Goal: Obtain resource: Download file/media

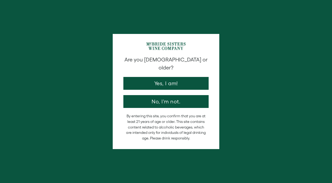
click at [173, 77] on button "Yes, I am!" at bounding box center [165, 83] width 85 height 13
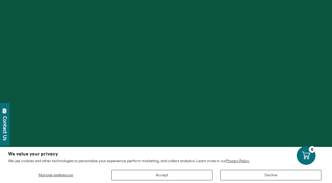
scroll to position [55, 0]
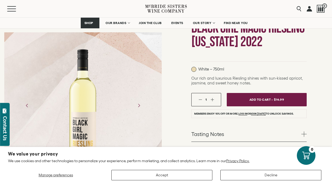
click at [242, 167] on div "Manage preferences Accept Decline" at bounding box center [166, 173] width 316 height 14
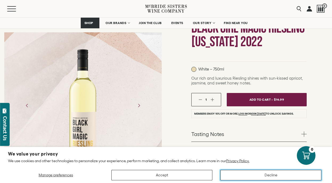
click at [248, 176] on button "Decline" at bounding box center [271, 175] width 101 height 10
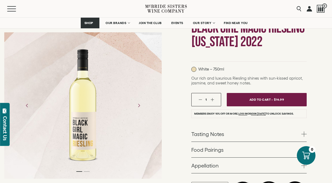
drag, startPoint x: 248, startPoint y: 174, endPoint x: 247, endPoint y: 171, distance: 3.0
click at [248, 174] on form "Black Girl Magic Wines Black Girl Magic Riesling [US_STATE] 2022 White – 750ml …" at bounding box center [248, 107] width 115 height 193
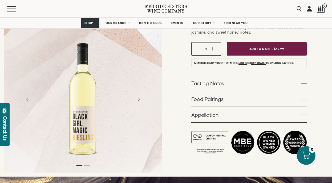
scroll to position [115, 0]
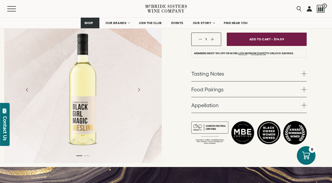
click at [221, 73] on link "Tasting Notes" at bounding box center [248, 73] width 115 height 15
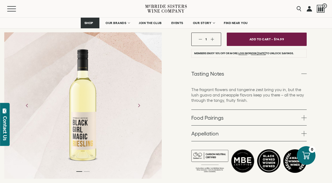
click at [228, 94] on p "The fragrant flowers and tangerine zest bring you in, but the lush guava and pi…" at bounding box center [248, 95] width 115 height 16
copy p "pineapple"
click at [247, 101] on p "The fragrant flowers and tangerine zest bring you in, but the lush guava and pi…" at bounding box center [248, 95] width 115 height 16
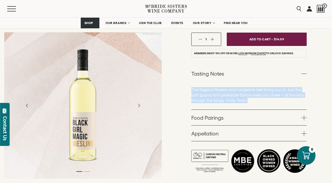
drag, startPoint x: 222, startPoint y: 99, endPoint x: 184, endPoint y: 90, distance: 39.3
click at [190, 89] on div "Black Girl Magic Wines Black Girl Magic Riesling [US_STATE] 2022 White – 750ml …" at bounding box center [249, 62] width 166 height 267
copy p "The fragrant flowers and tangerine zest bring you in, but the lush guava and pi…"
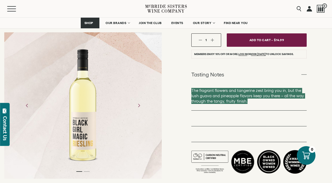
scroll to position [146, 0]
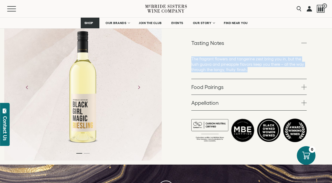
click at [219, 88] on link "Food Pairings" at bounding box center [248, 86] width 115 height 15
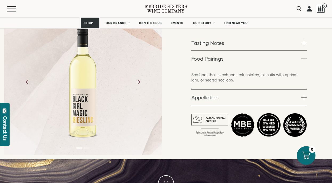
click at [223, 74] on p "Seafood, thai, szechuan, jerk chicken, biscuits with apricot jam, or seared sca…" at bounding box center [248, 77] width 115 height 11
click at [215, 93] on link "Appellation" at bounding box center [248, 96] width 115 height 15
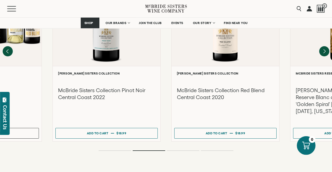
scroll to position [1205, 0]
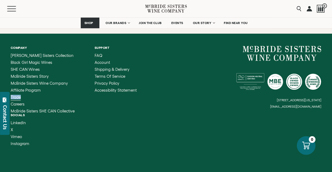
click at [16, 95] on span "Trade" at bounding box center [16, 97] width 10 height 5
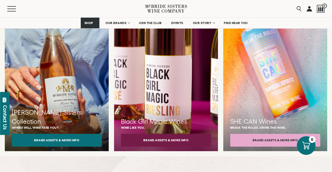
scroll to position [490, 0]
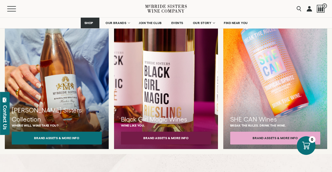
click at [162, 99] on div "Black Girl Magic Wines Wine like you. Brand Assets & More Info" at bounding box center [166, 73] width 104 height 160
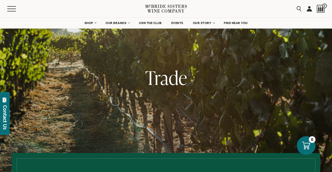
scroll to position [0, 0]
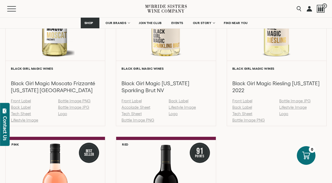
scroll to position [467, 0]
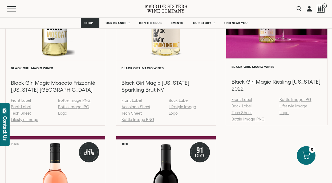
click at [247, 101] on link "Front Label" at bounding box center [241, 99] width 21 height 5
click at [286, 101] on link "Bottle Image JPG" at bounding box center [296, 99] width 32 height 5
click at [243, 113] on link "Tech Sheet" at bounding box center [241, 112] width 21 height 5
drag, startPoint x: 242, startPoint y: 99, endPoint x: 218, endPoint y: 178, distance: 82.3
click at [242, 99] on link "Front Label" at bounding box center [241, 99] width 21 height 5
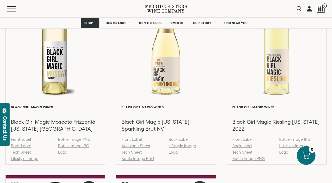
scroll to position [427, 0]
